Goal: Transaction & Acquisition: Subscribe to service/newsletter

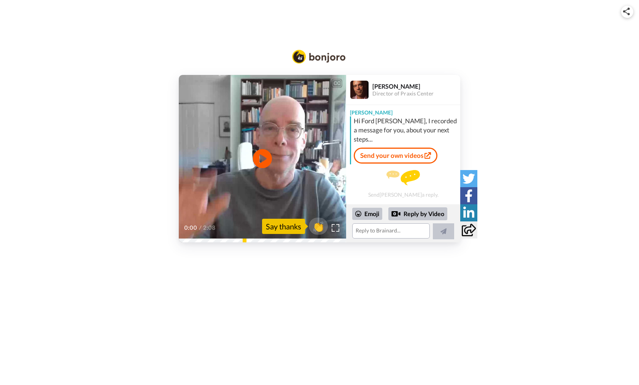
click at [376, 148] on link "Send your own videos" at bounding box center [396, 156] width 84 height 16
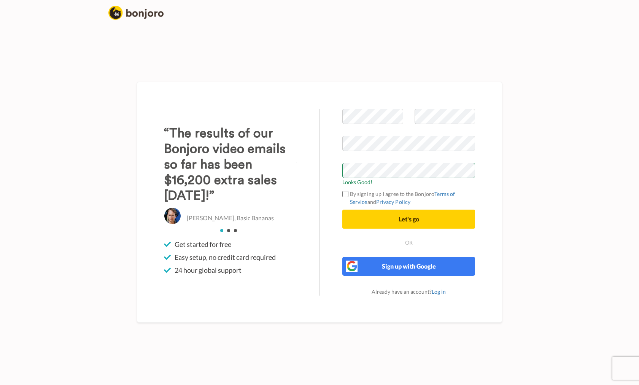
click at [366, 220] on button "Let's go" at bounding box center [408, 219] width 133 height 19
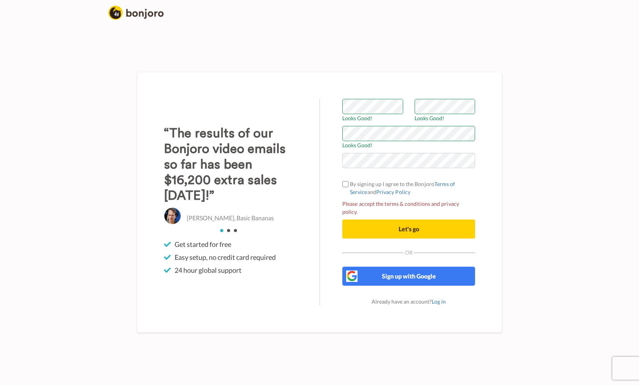
click at [381, 224] on button "Let's go" at bounding box center [408, 229] width 133 height 19
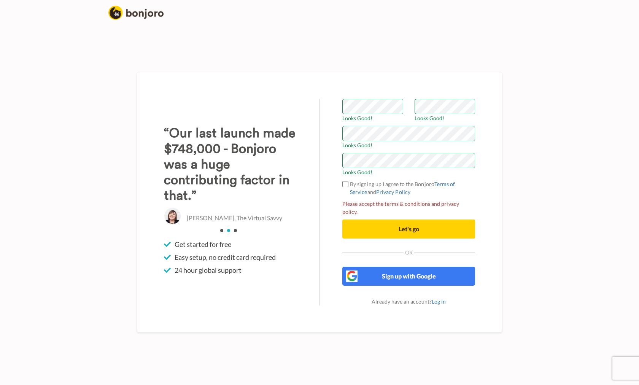
click at [452, 230] on button "Let's go" at bounding box center [408, 229] width 133 height 19
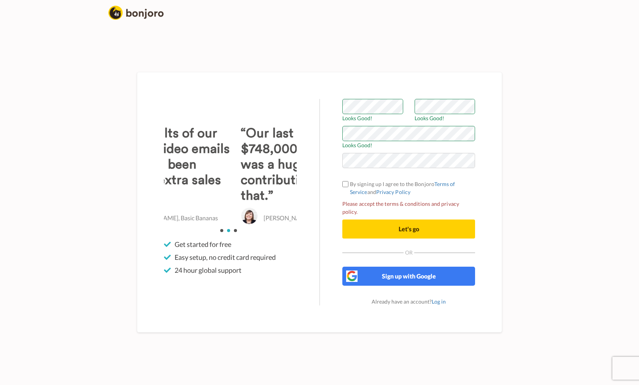
click at [342, 193] on div "Welcome to Bonjoro Looks Good! Looks Good! Looks Good! By signing up I agree to…" at bounding box center [409, 202] width 178 height 207
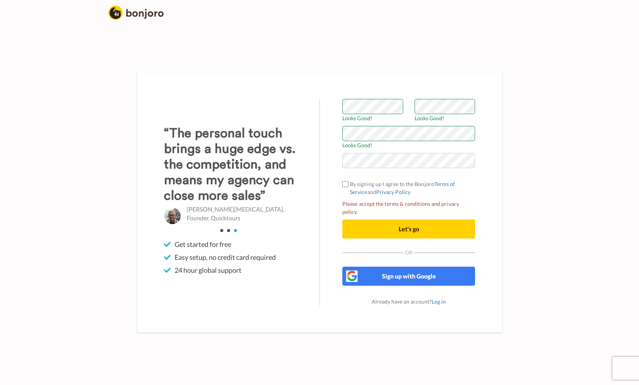
click at [381, 220] on button "Let's go" at bounding box center [408, 229] width 133 height 19
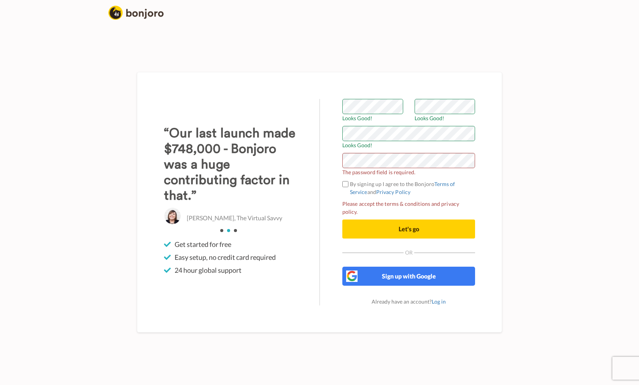
click at [369, 224] on button "Let's go" at bounding box center [408, 229] width 133 height 19
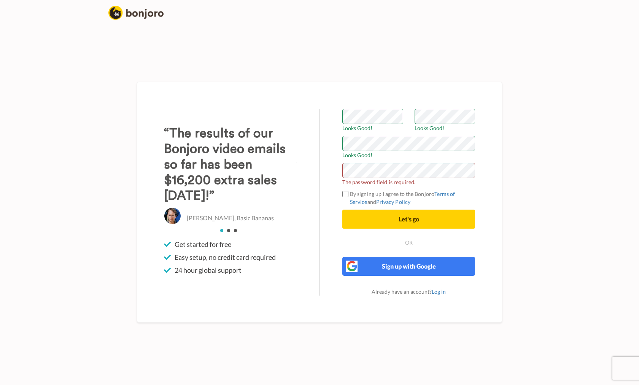
click at [396, 178] on span "The password field is required." at bounding box center [408, 182] width 133 height 8
click at [395, 180] on span "The password field is required." at bounding box center [408, 182] width 133 height 8
click at [390, 222] on button "Let's go" at bounding box center [408, 219] width 133 height 19
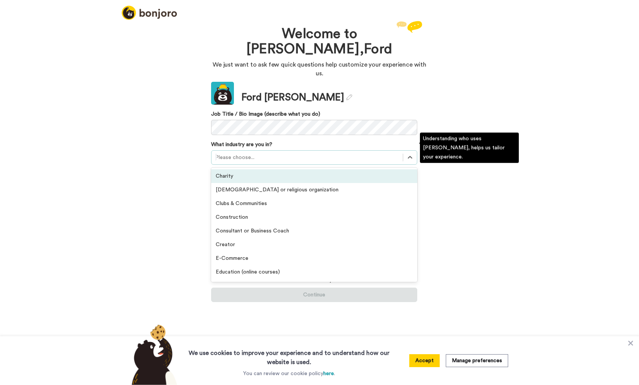
click at [280, 153] on div "Please choose..." at bounding box center [307, 157] width 191 height 12
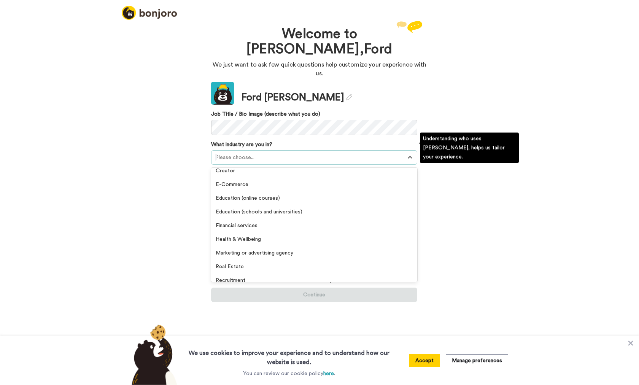
scroll to position [72, 0]
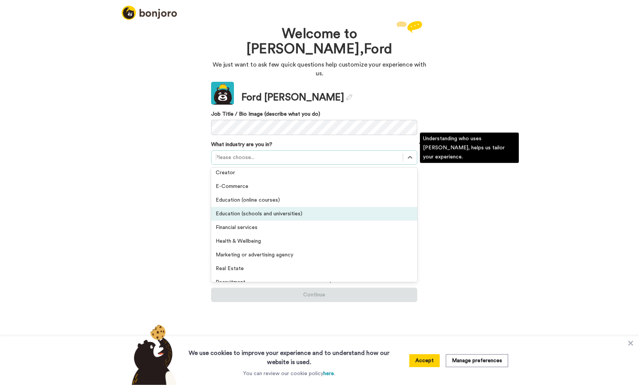
click at [393, 211] on div "Education (schools and universities)" at bounding box center [314, 214] width 206 height 14
